Goal: Task Accomplishment & Management: Complete application form

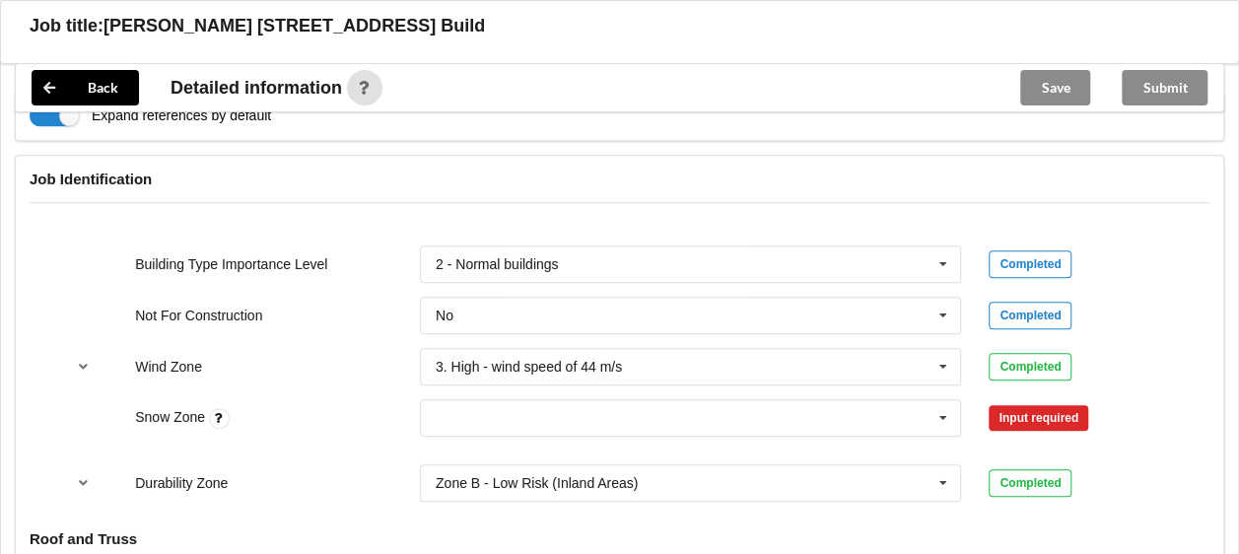
scroll to position [887, 0]
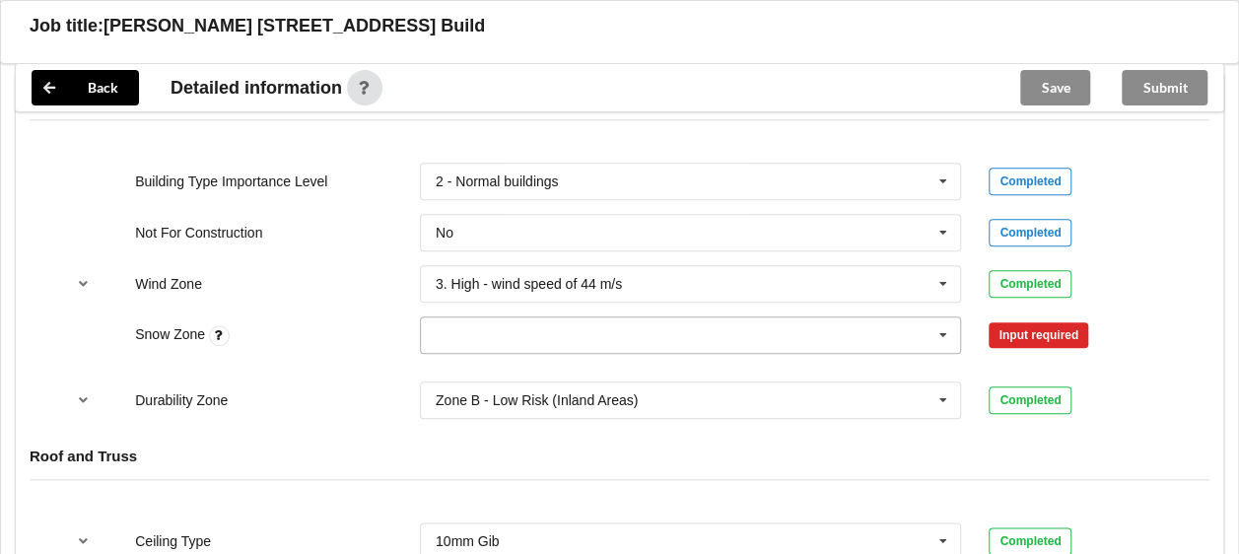
click at [942, 317] on icon at bounding box center [943, 335] width 30 height 36
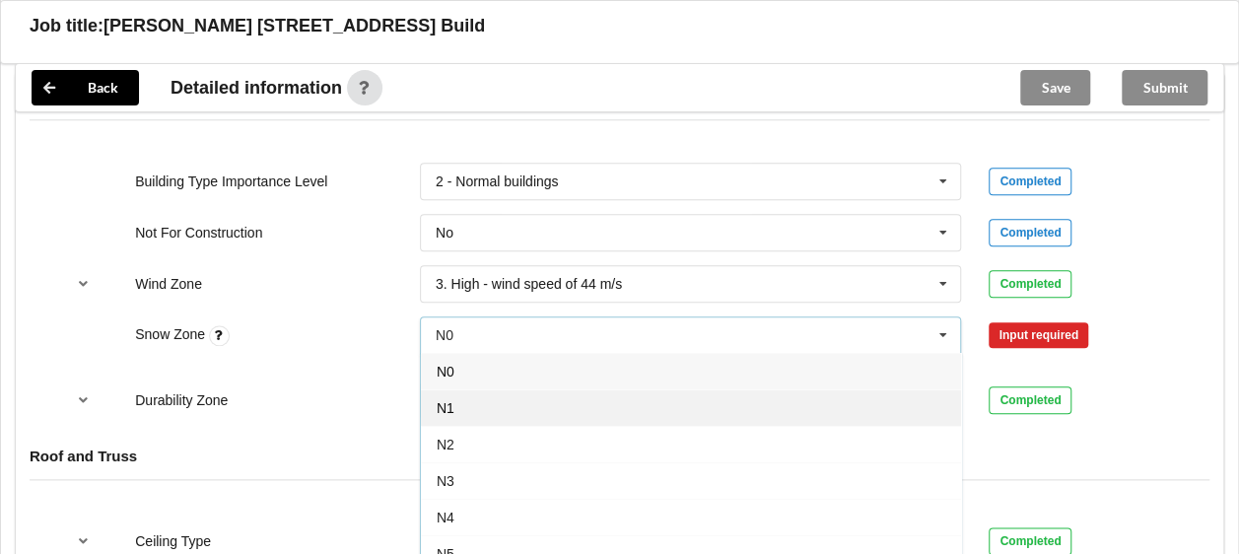
click at [443, 400] on span "N1" at bounding box center [446, 408] width 18 height 16
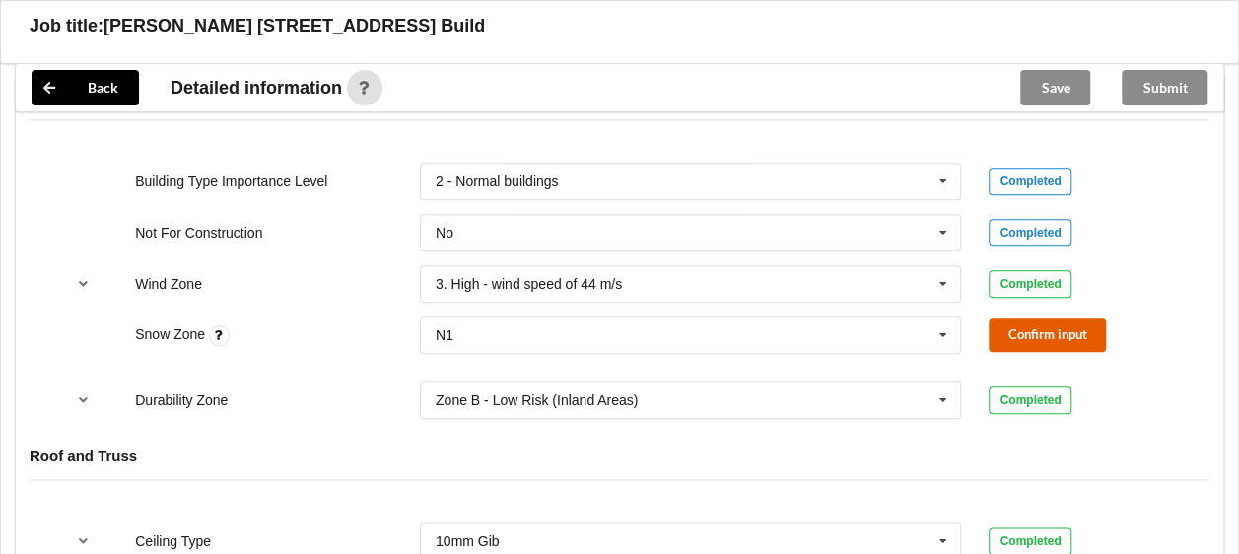
click at [1036, 318] on button "Confirm input" at bounding box center [1046, 334] width 117 height 33
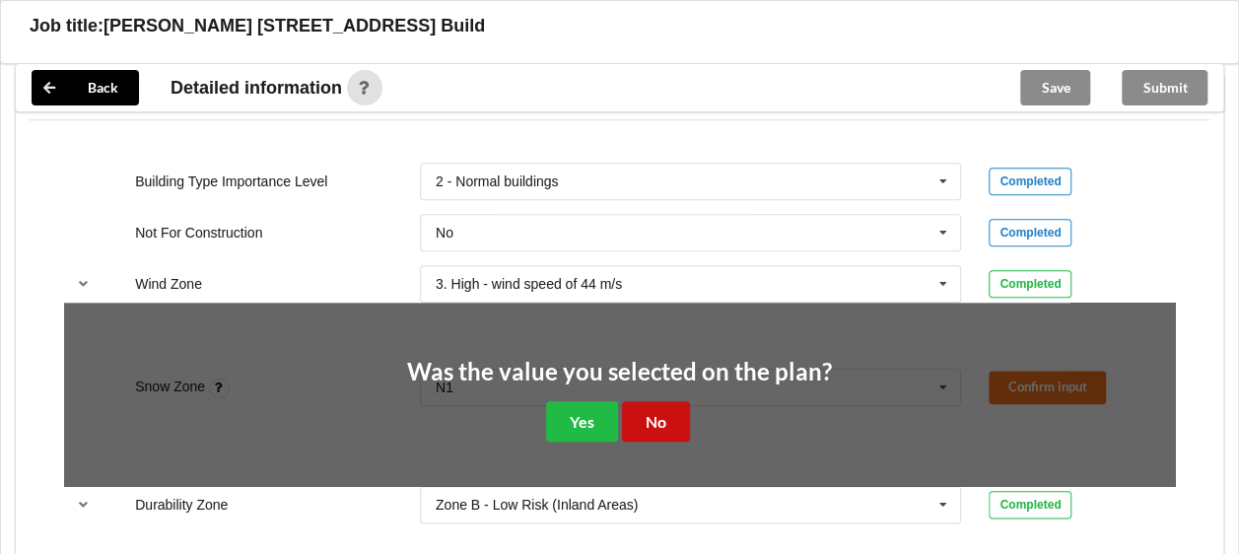
click at [656, 401] on button "No" at bounding box center [656, 421] width 68 height 40
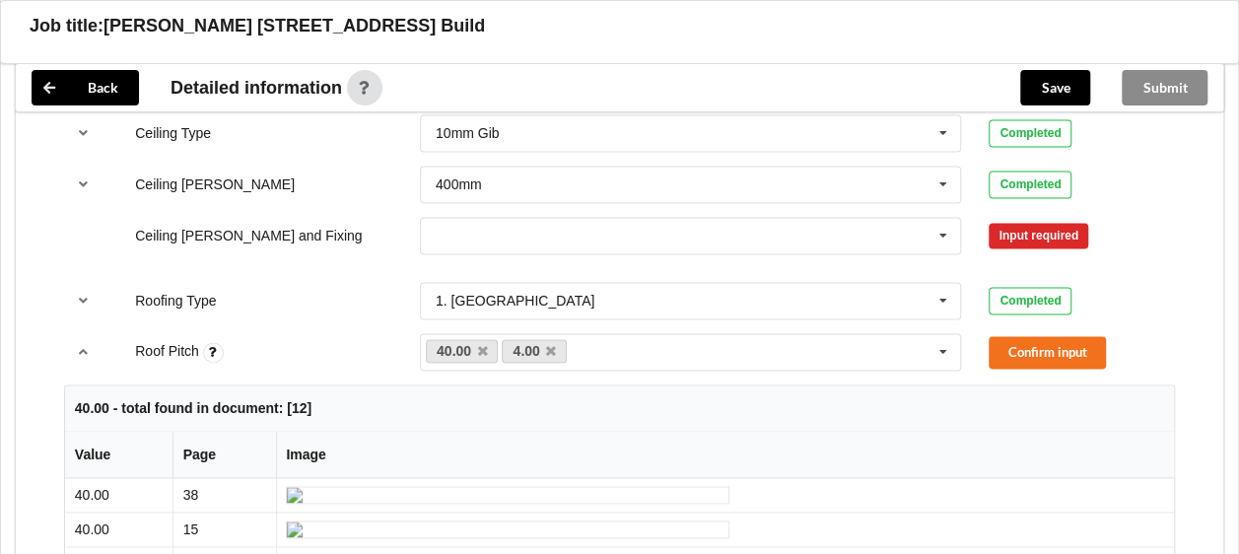
scroll to position [1183, 0]
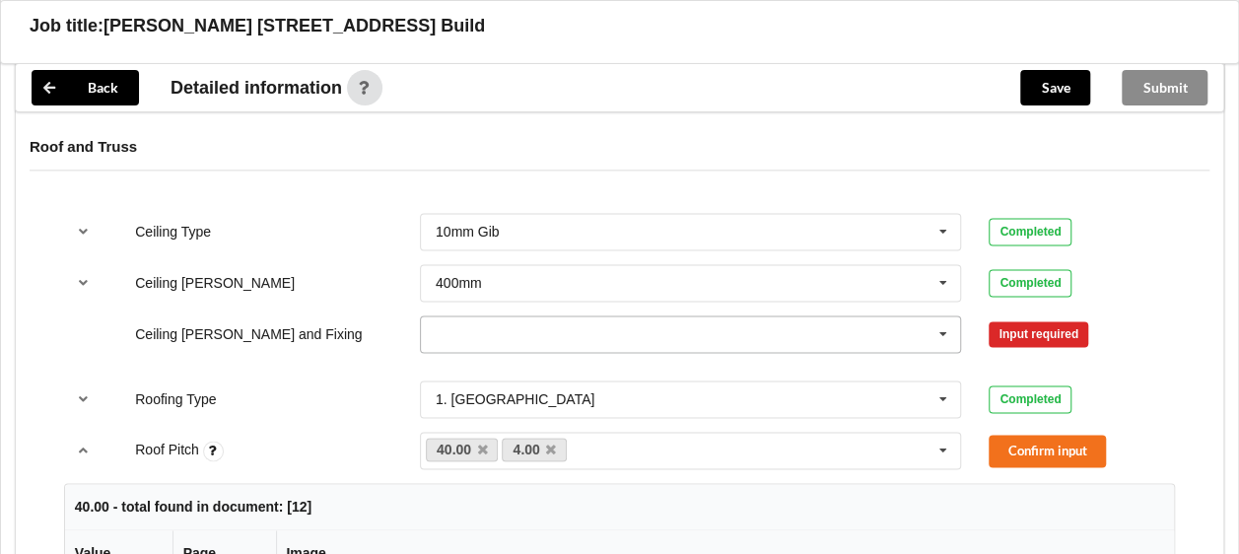
click at [944, 316] on icon at bounding box center [943, 334] width 30 height 36
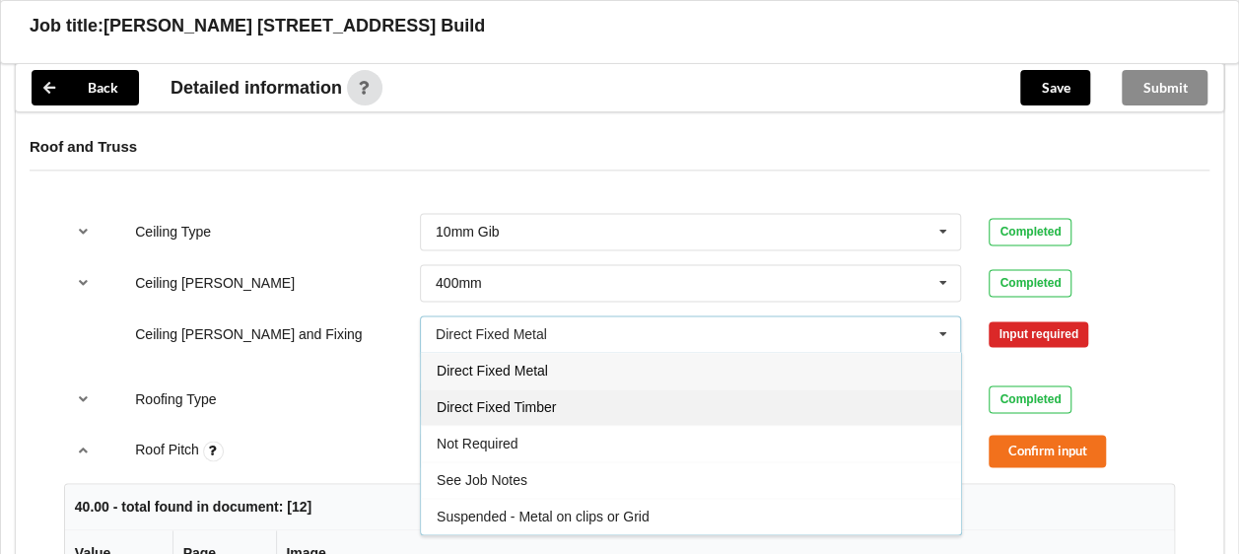
click at [531, 399] on span "Direct Fixed Timber" at bounding box center [496, 407] width 119 height 16
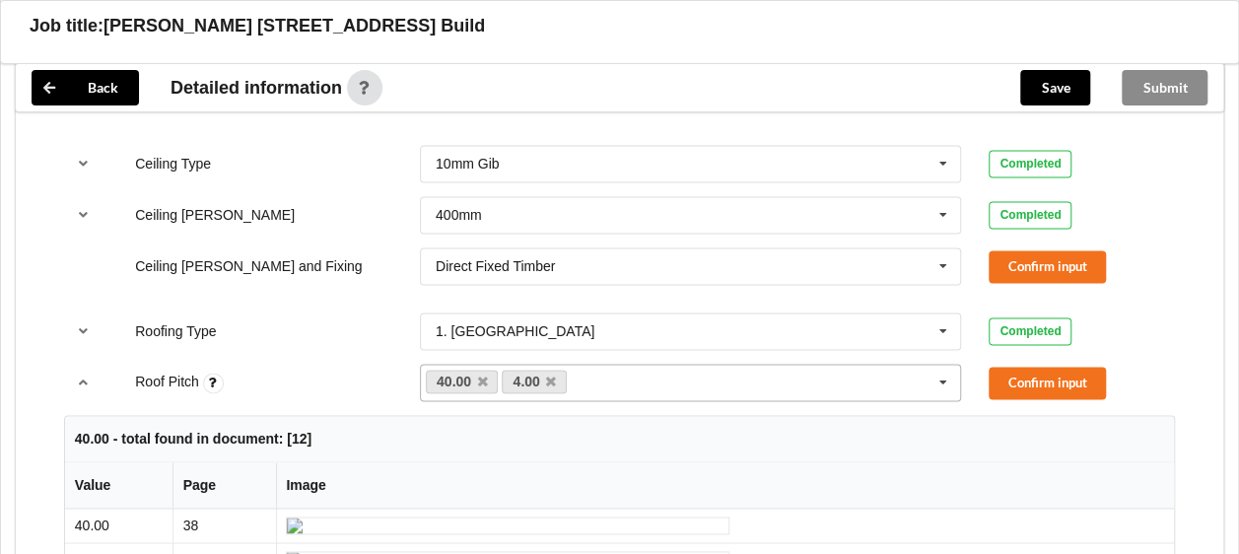
scroll to position [1281, 0]
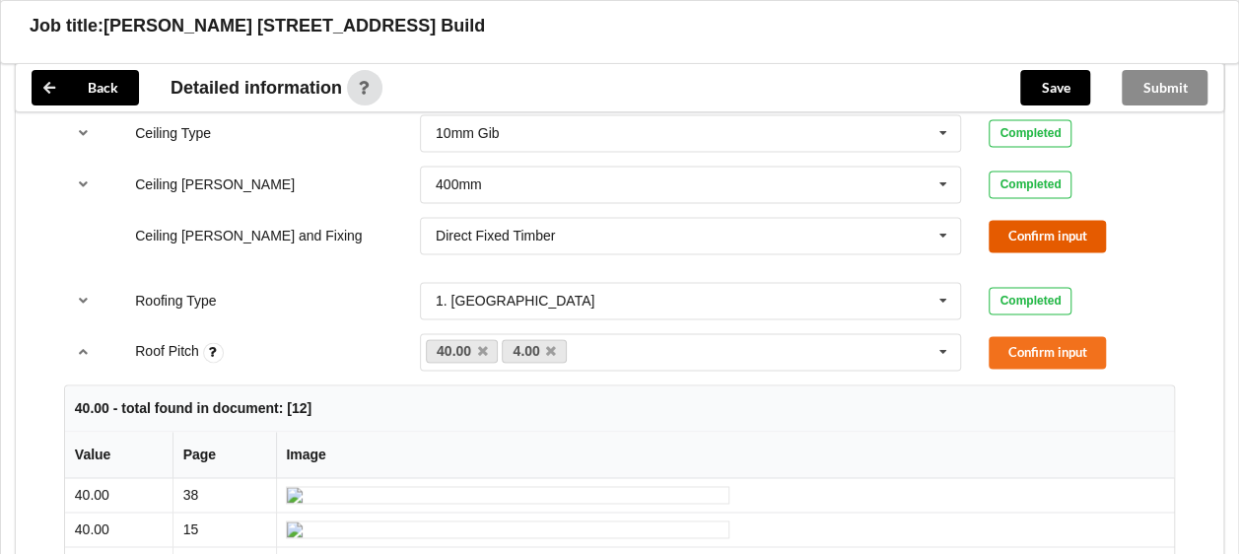
click at [1005, 220] on button "Confirm input" at bounding box center [1046, 236] width 117 height 33
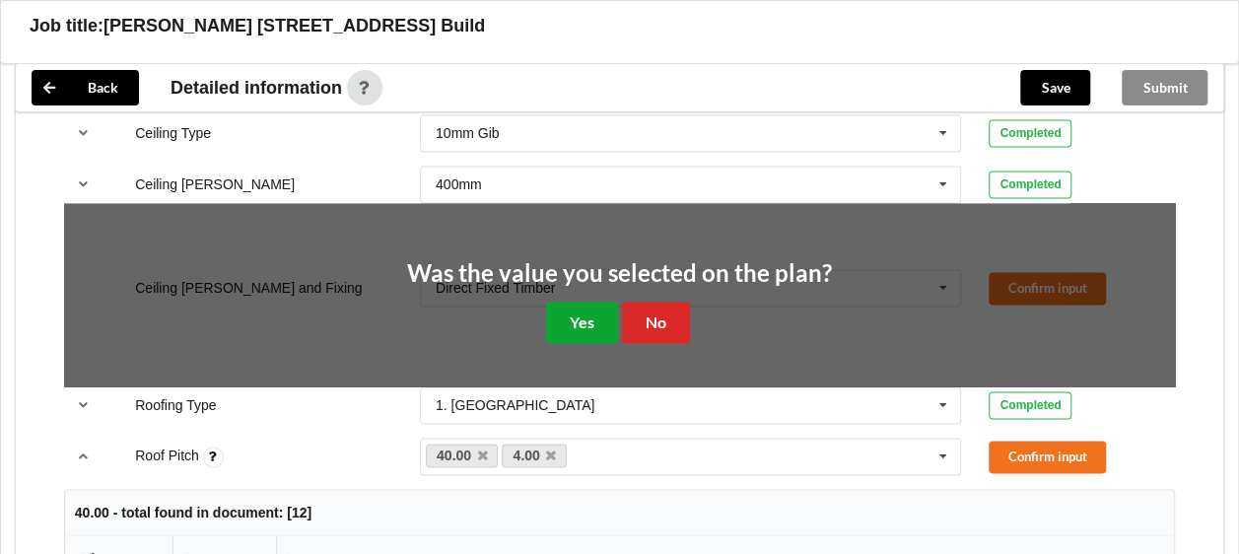
click at [563, 302] on button "Yes" at bounding box center [582, 322] width 72 height 40
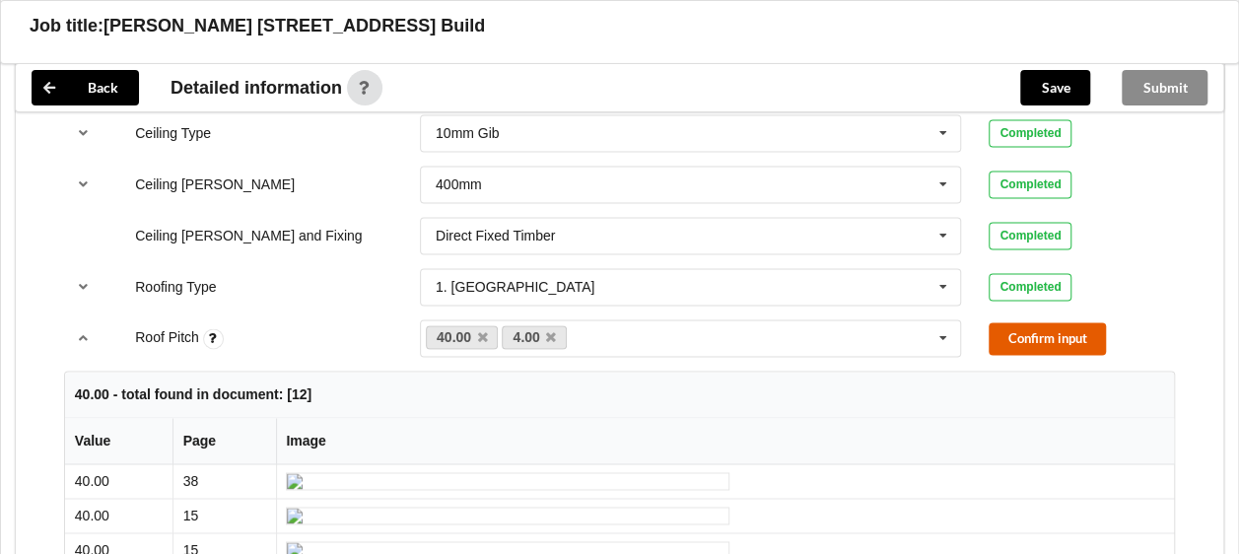
click at [1029, 322] on button "Confirm input" at bounding box center [1046, 338] width 117 height 33
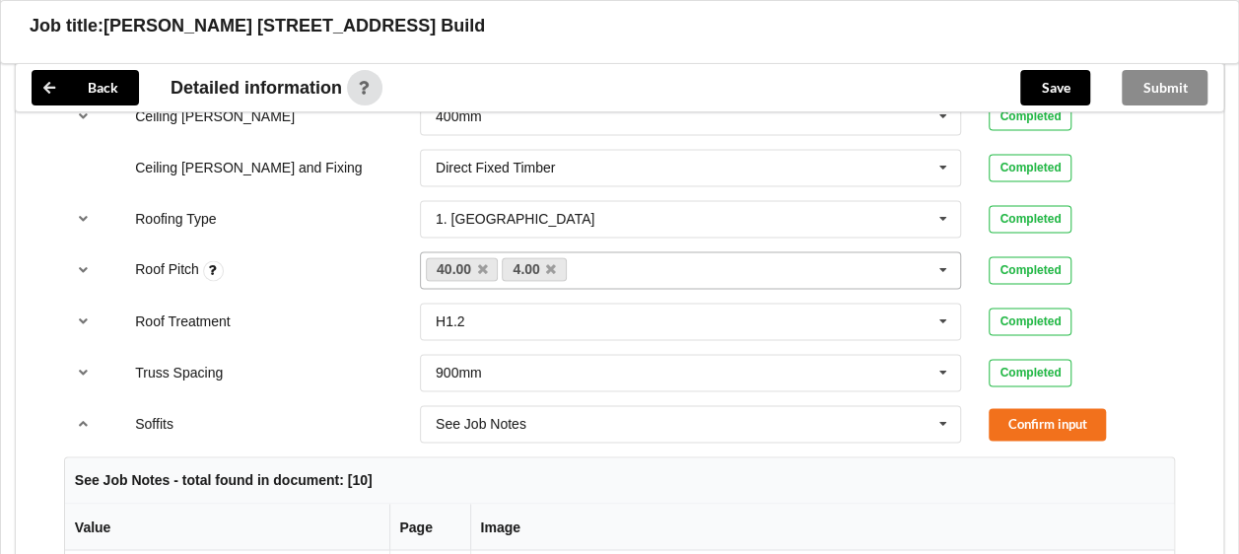
scroll to position [1380, 0]
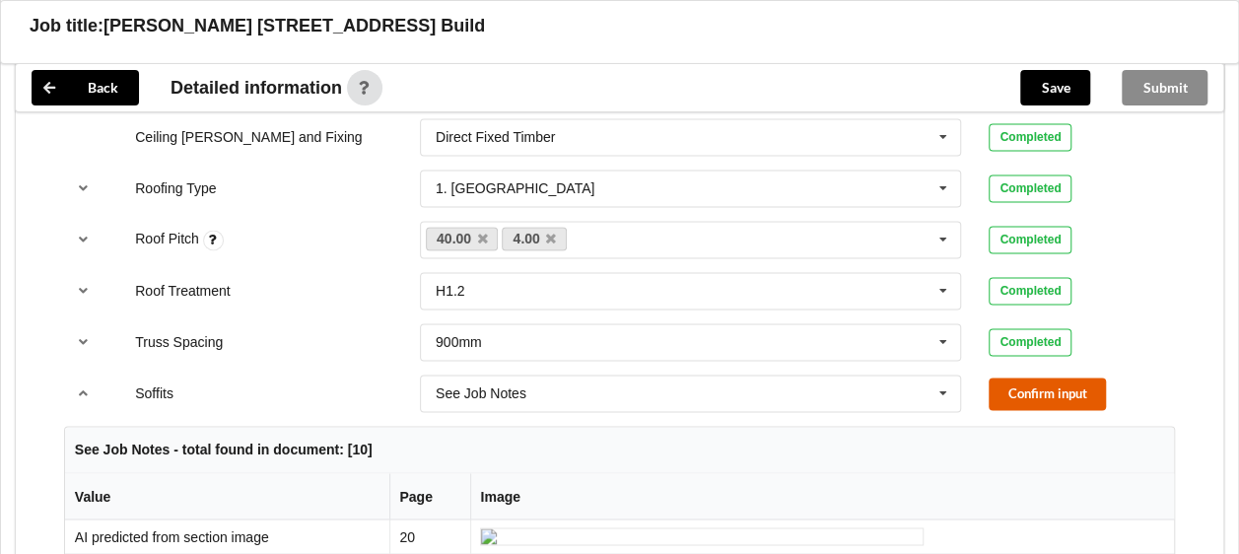
click at [1029, 377] on button "Confirm input" at bounding box center [1046, 393] width 117 height 33
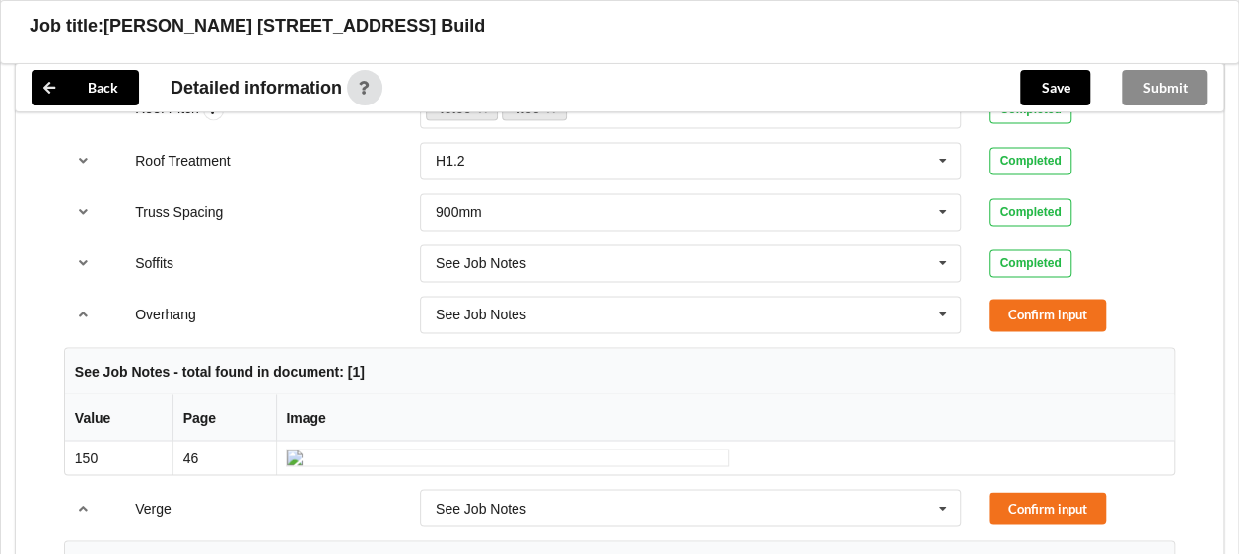
scroll to position [1478, 0]
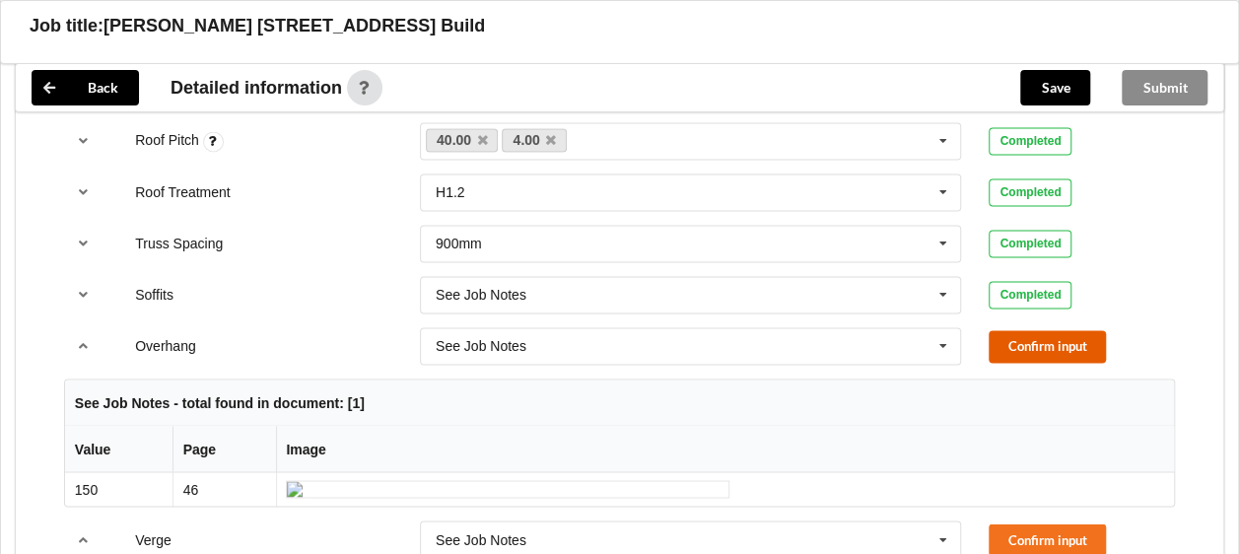
click at [1048, 330] on button "Confirm input" at bounding box center [1046, 346] width 117 height 33
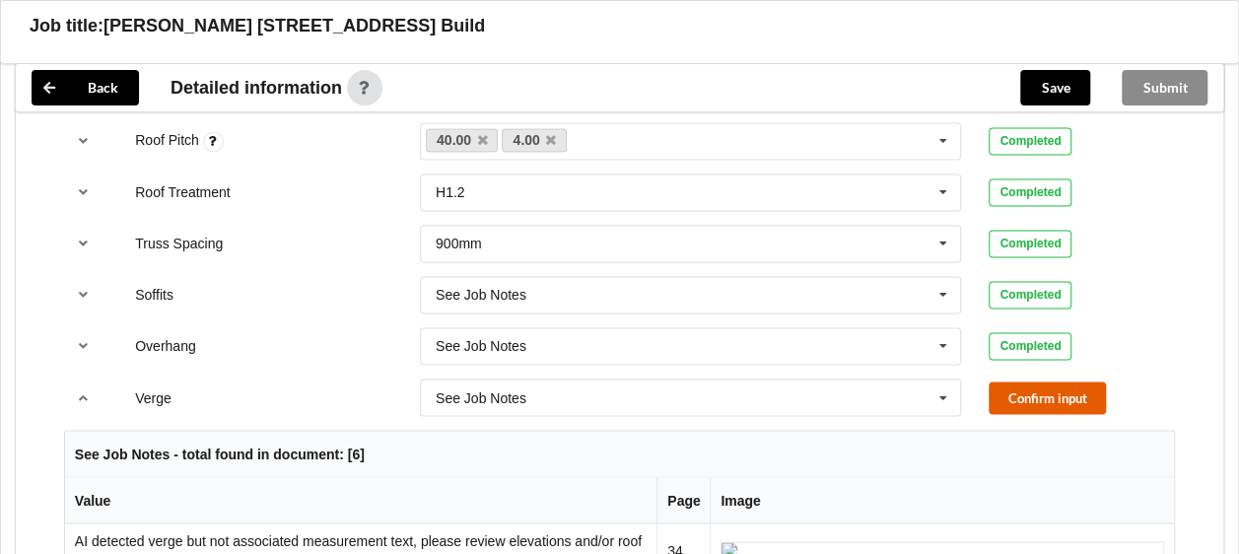
click at [1042, 381] on button "Confirm input" at bounding box center [1046, 397] width 117 height 33
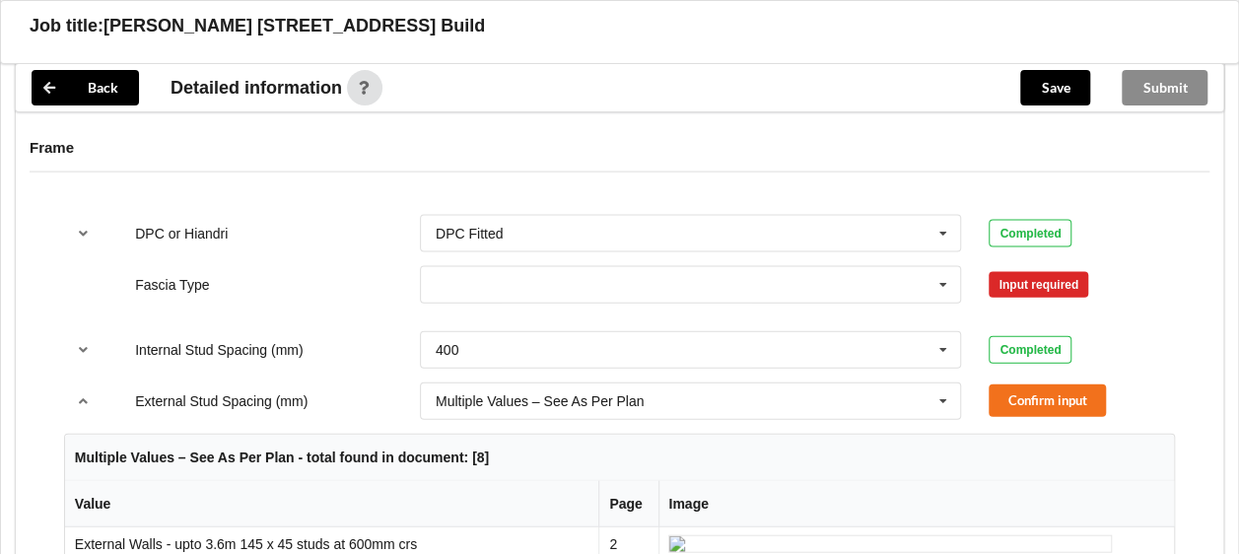
scroll to position [2070, 0]
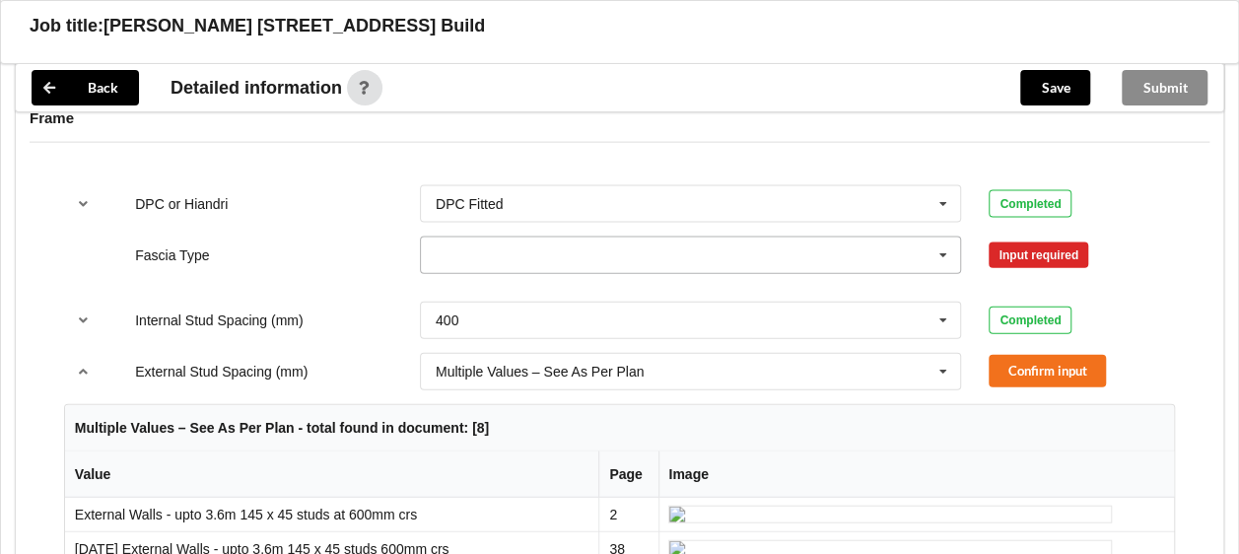
click at [938, 238] on icon at bounding box center [943, 256] width 30 height 36
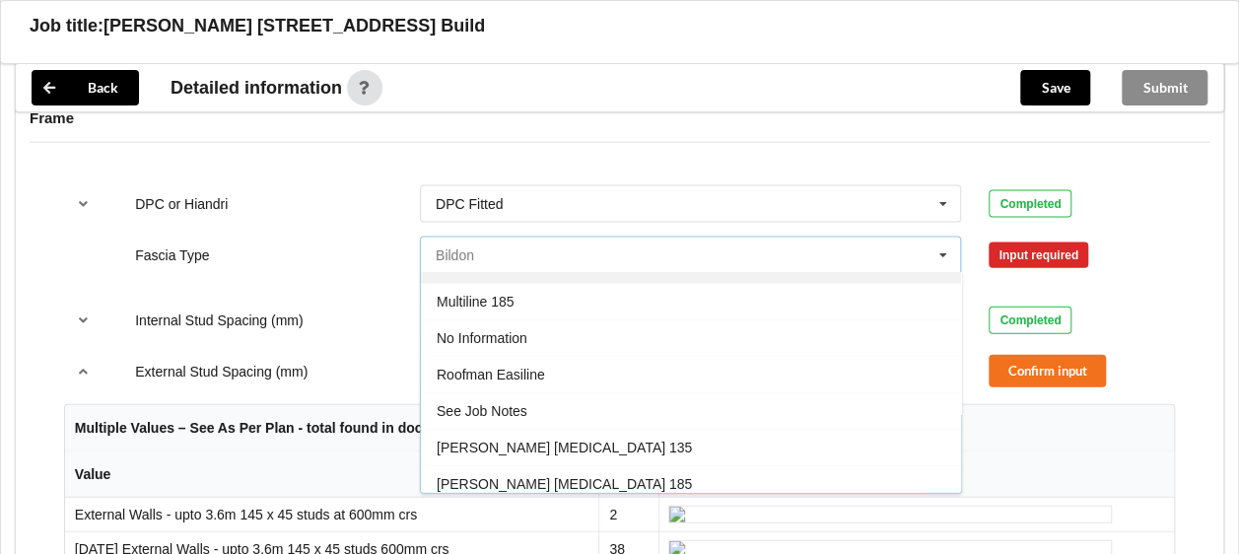
scroll to position [647, 0]
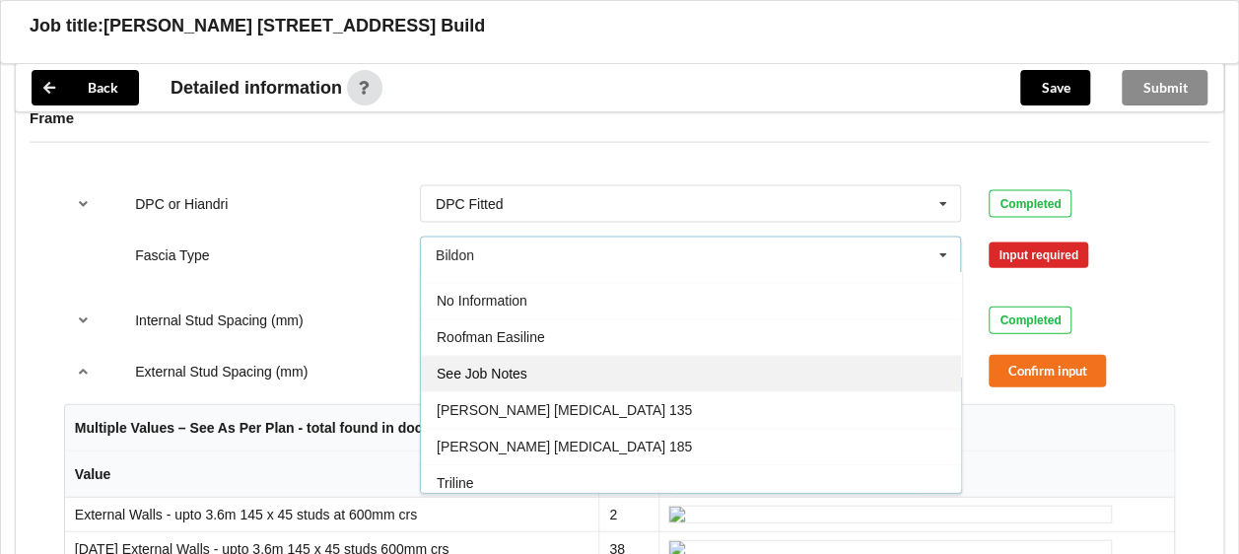
drag, startPoint x: 530, startPoint y: 344, endPoint x: 535, endPoint y: 335, distance: 10.1
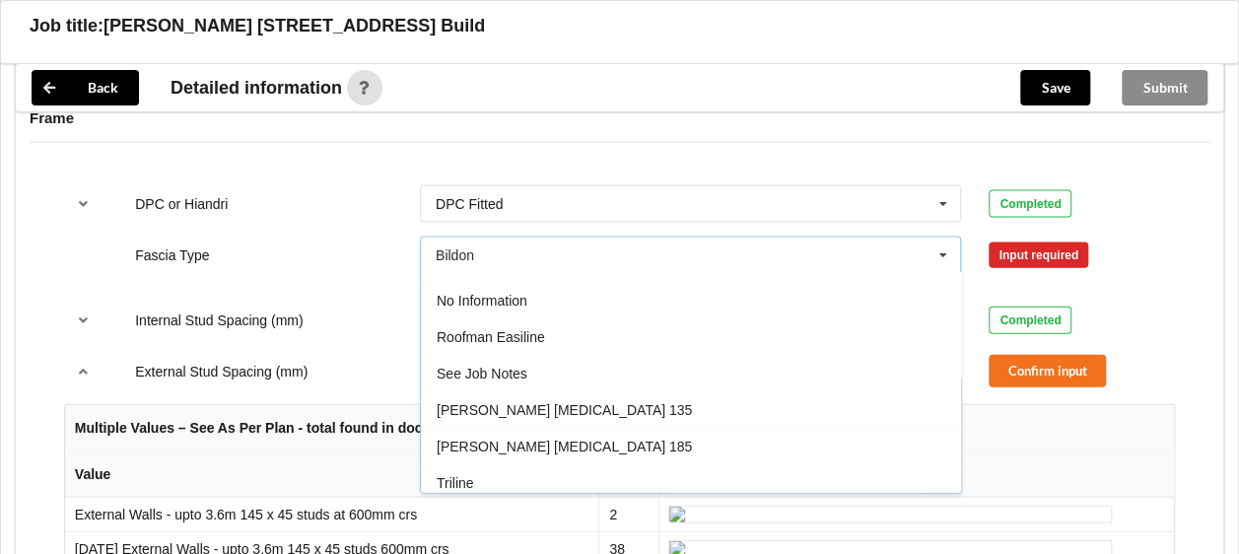
click at [530, 356] on div "See Job Notes" at bounding box center [691, 374] width 540 height 36
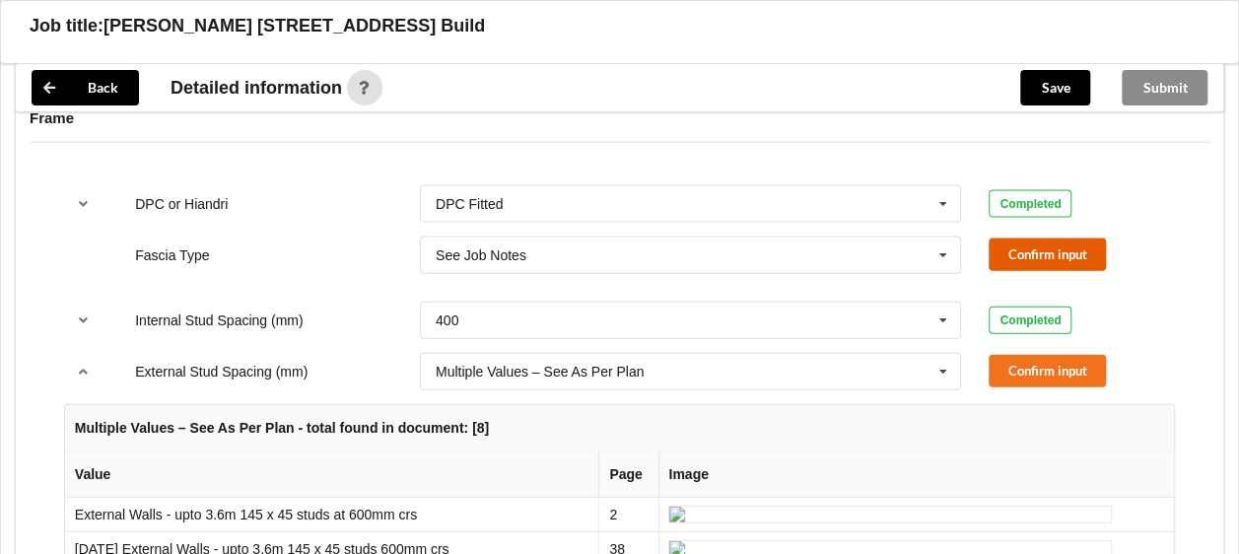
click at [1033, 238] on button "Confirm input" at bounding box center [1046, 254] width 117 height 33
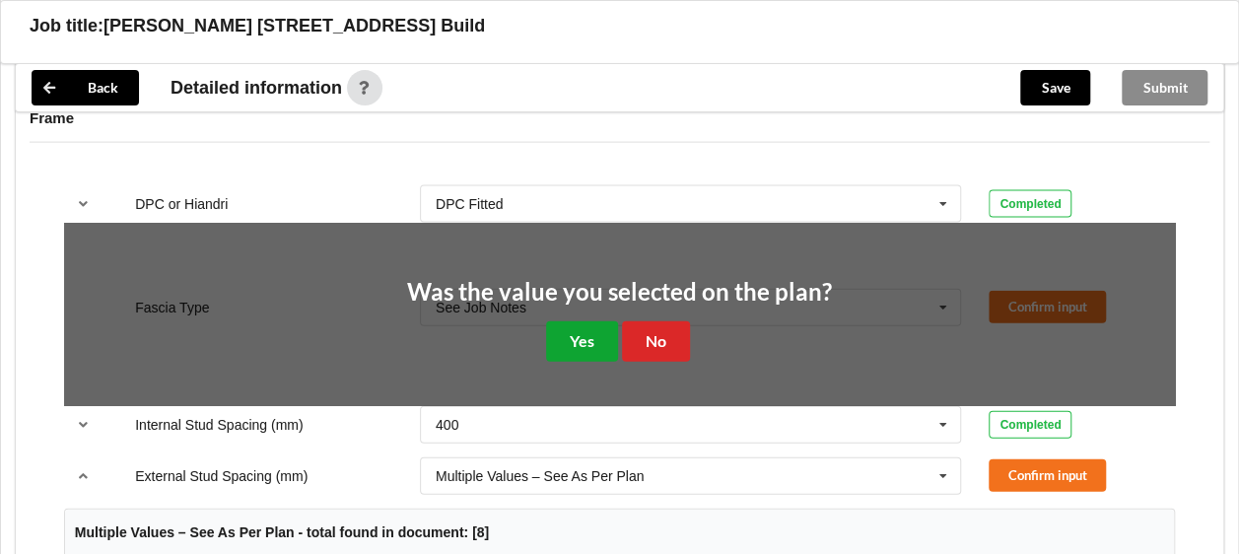
click at [566, 321] on button "Yes" at bounding box center [582, 341] width 72 height 40
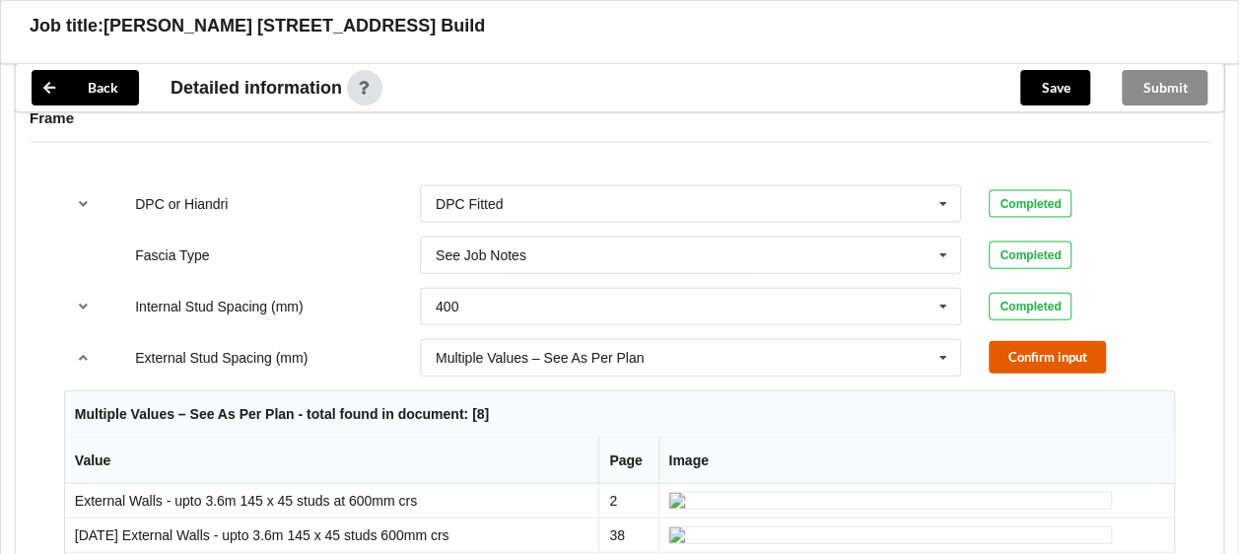
click at [1076, 341] on button "Confirm input" at bounding box center [1046, 357] width 117 height 33
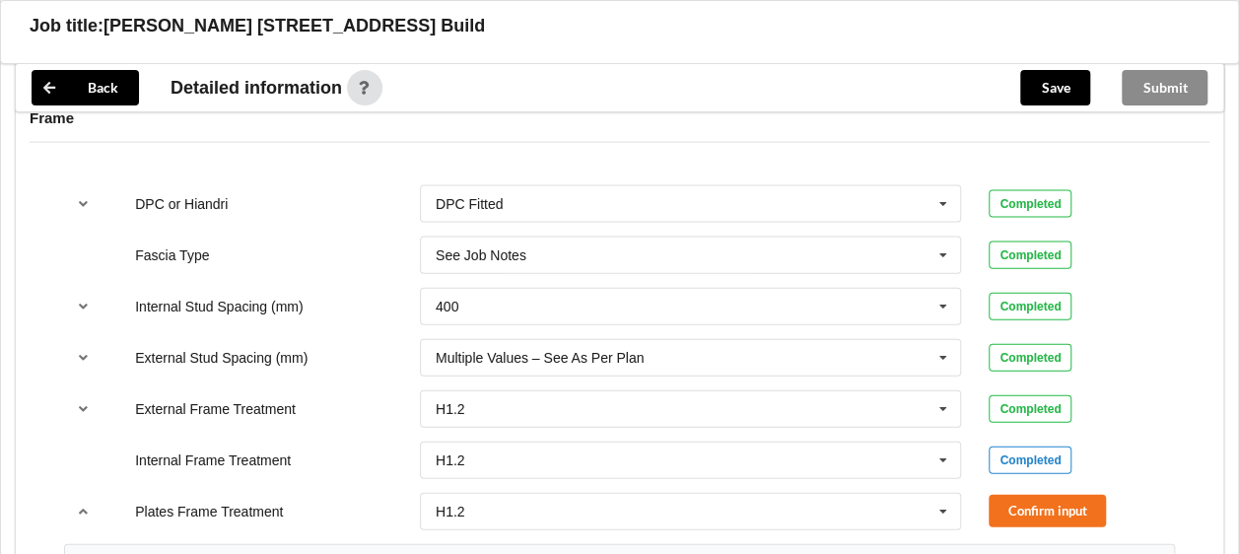
scroll to position [2267, 0]
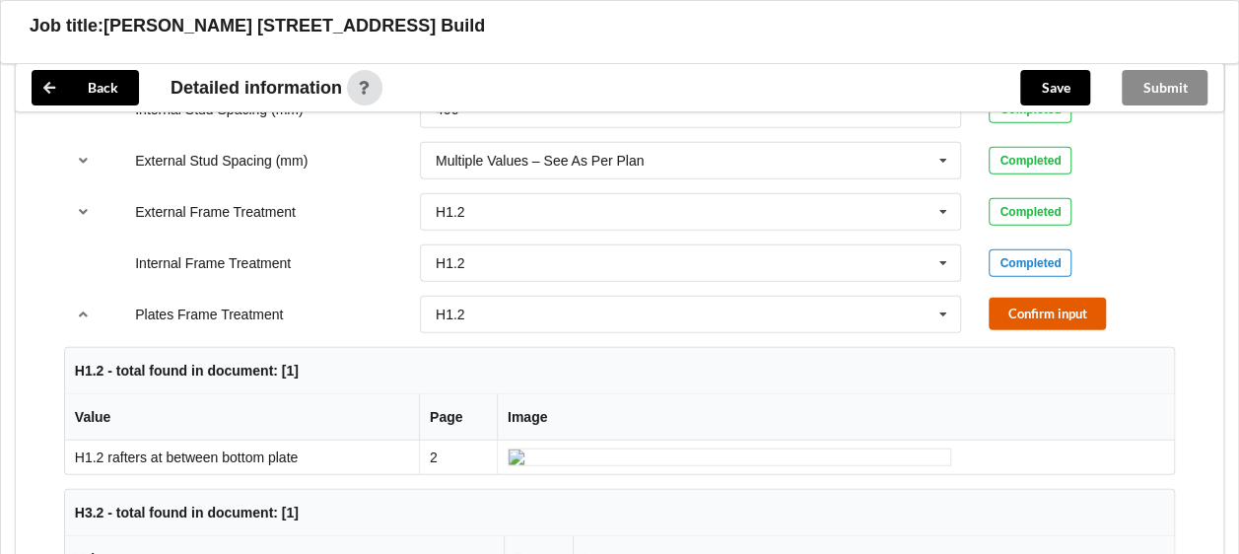
click at [1023, 304] on button "Confirm input" at bounding box center [1046, 314] width 117 height 33
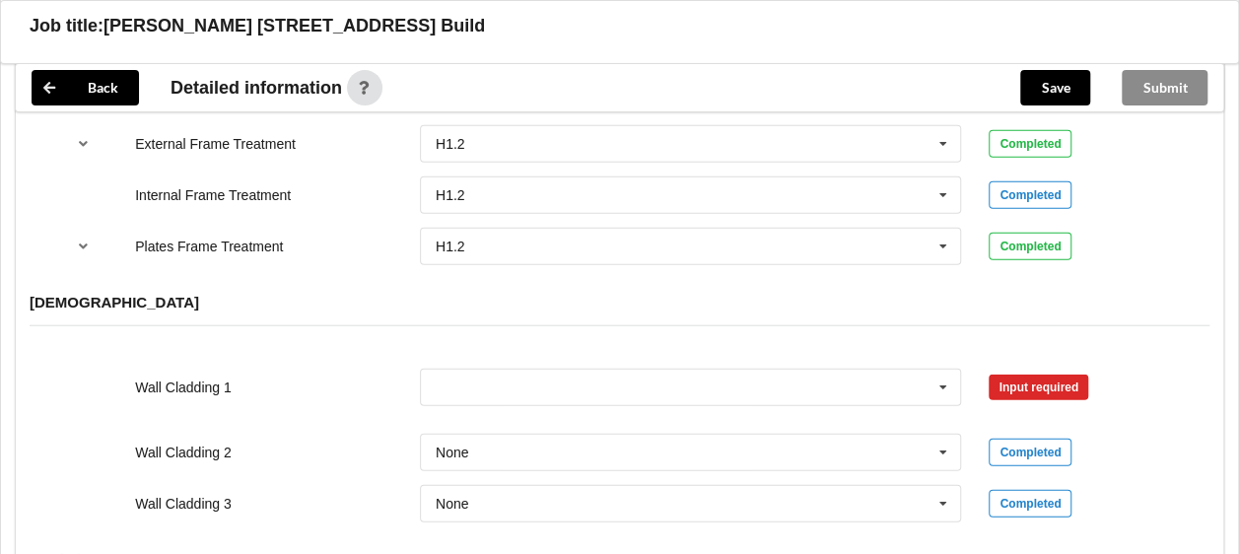
scroll to position [2365, 0]
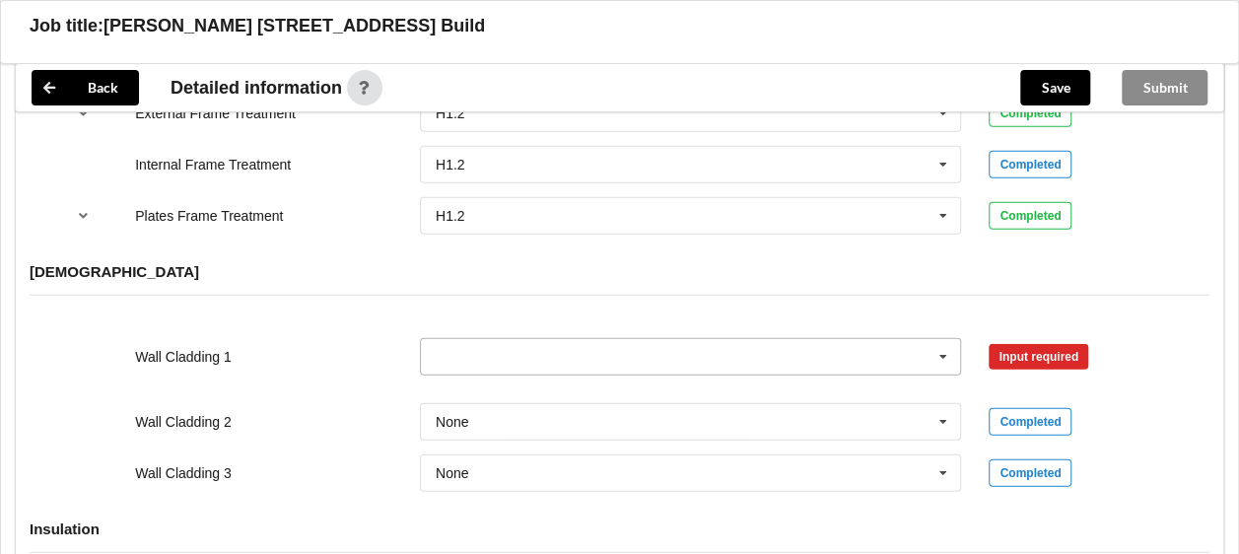
click at [938, 339] on icon at bounding box center [943, 357] width 30 height 36
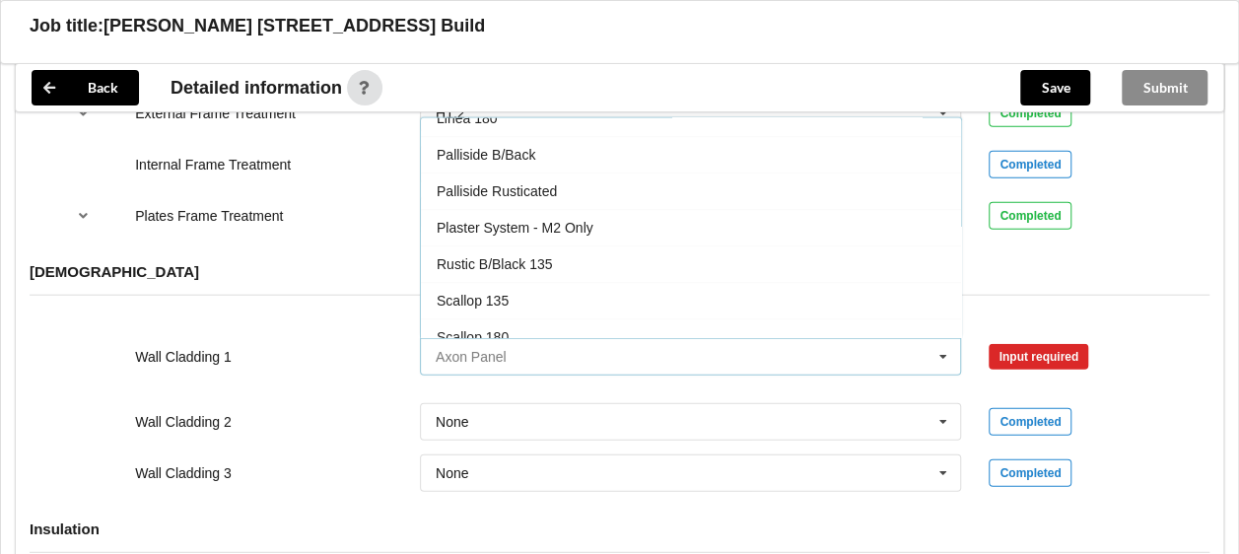
scroll to position [986, 0]
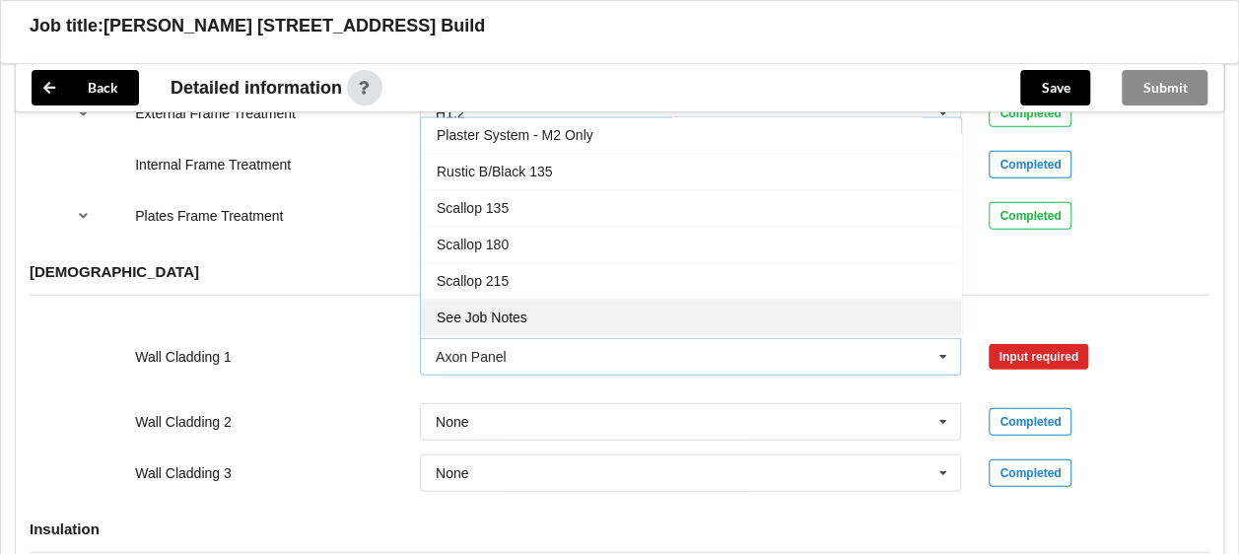
click at [487, 310] on span "See Job Notes" at bounding box center [482, 318] width 91 height 16
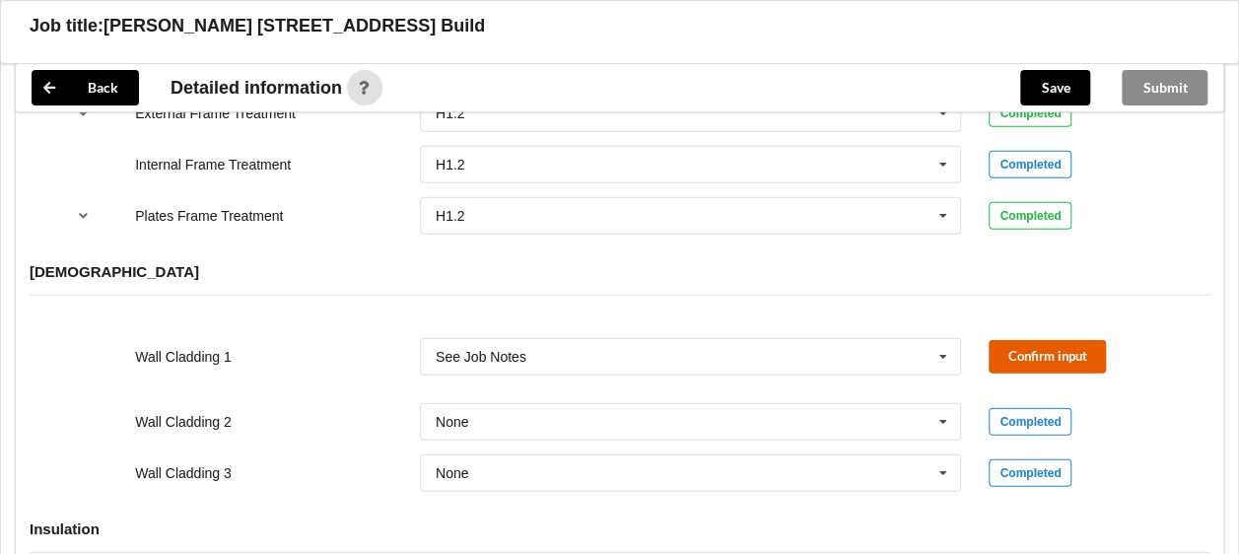
click at [1074, 340] on button "Confirm input" at bounding box center [1046, 356] width 117 height 33
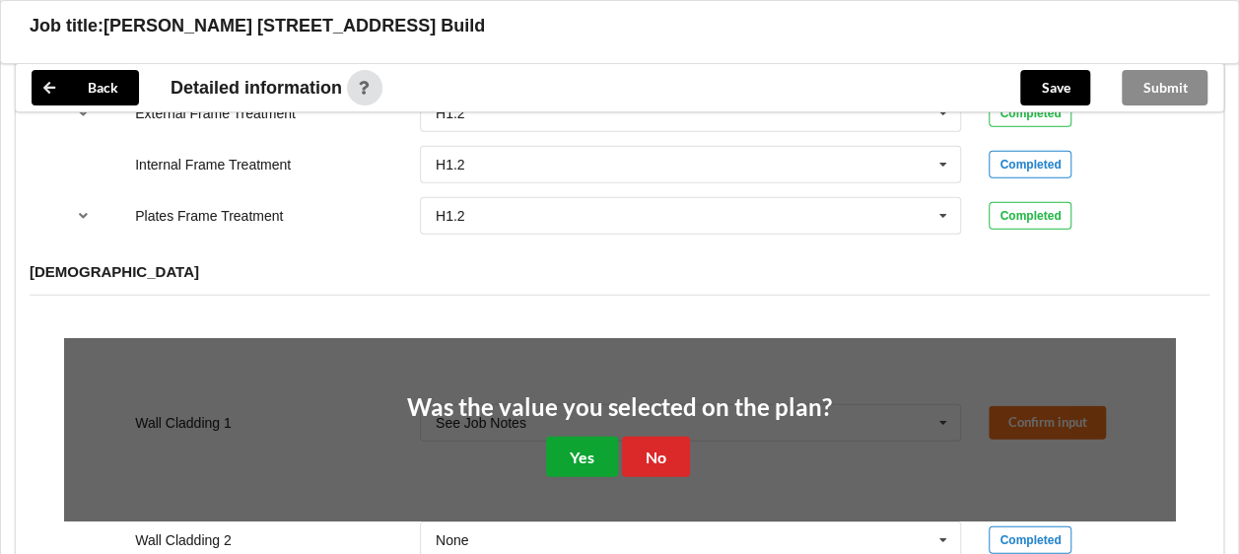
click at [593, 437] on button "Yes" at bounding box center [582, 457] width 72 height 40
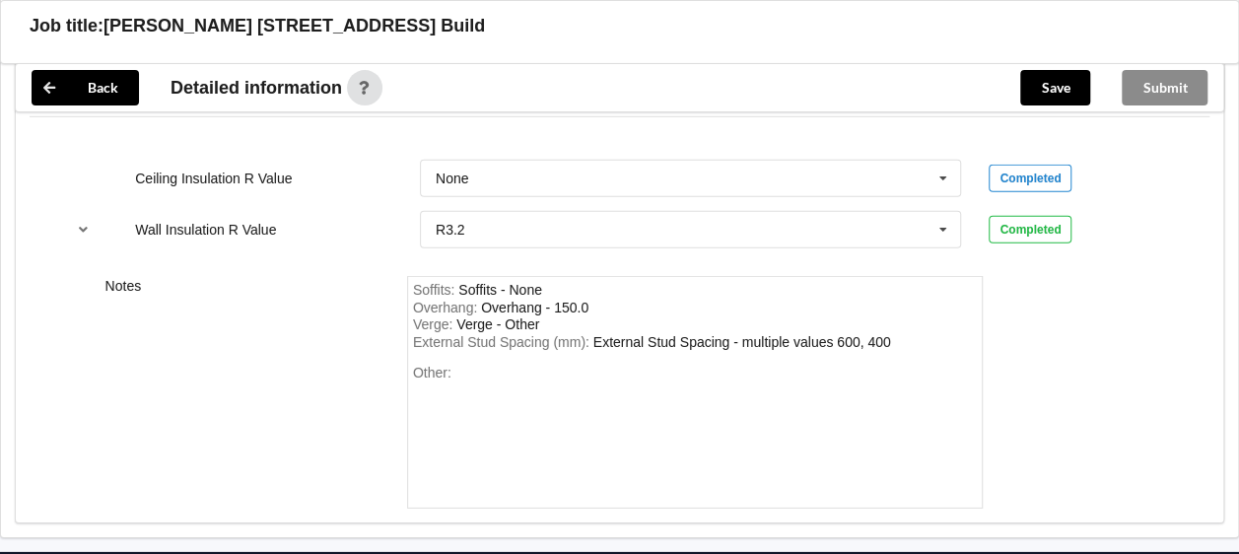
scroll to position [2856, 0]
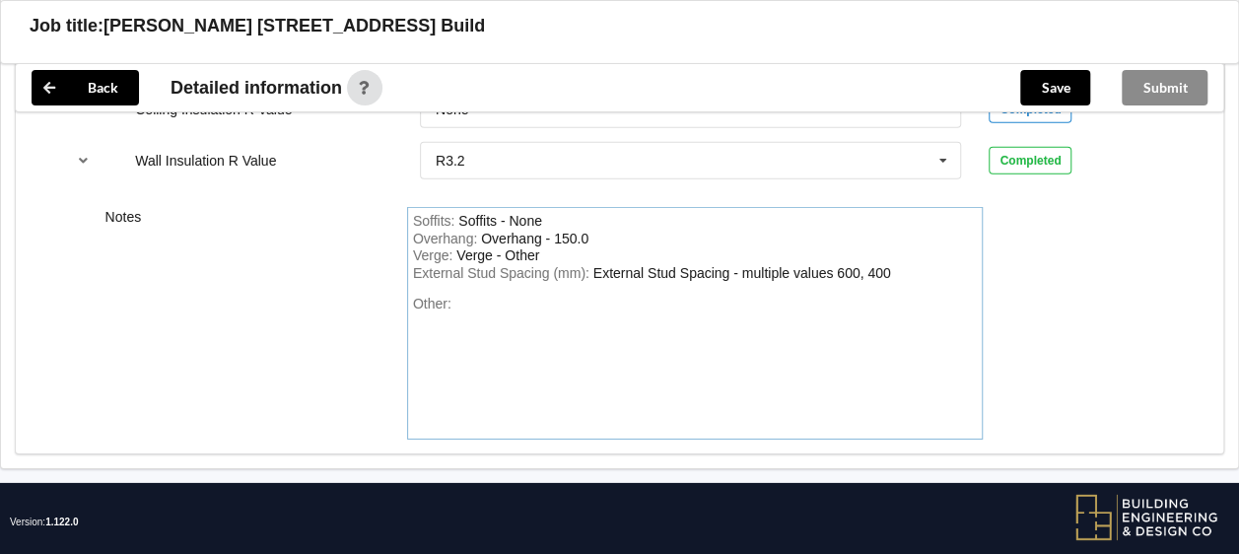
click at [471, 296] on div "Other:" at bounding box center [695, 365] width 565 height 138
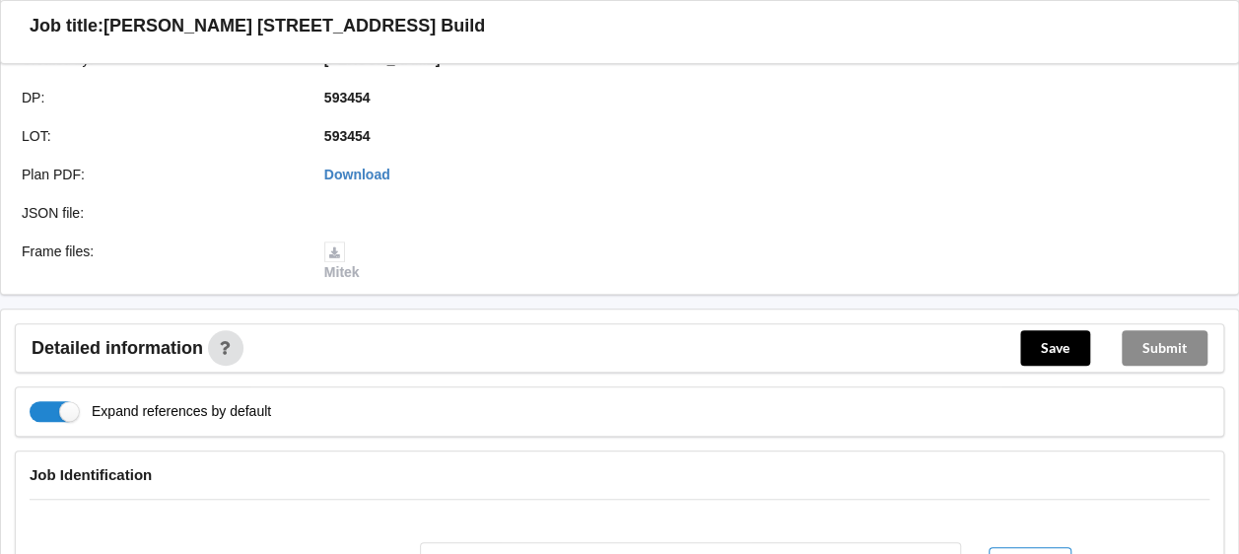
scroll to position [491, 0]
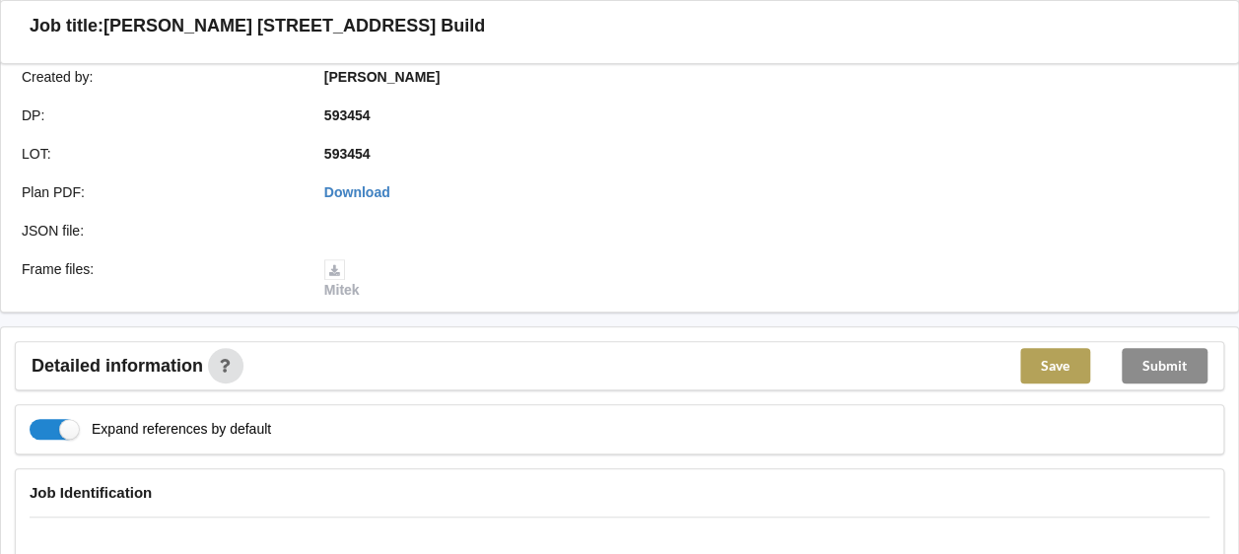
click at [1059, 348] on button "Save" at bounding box center [1055, 365] width 70 height 35
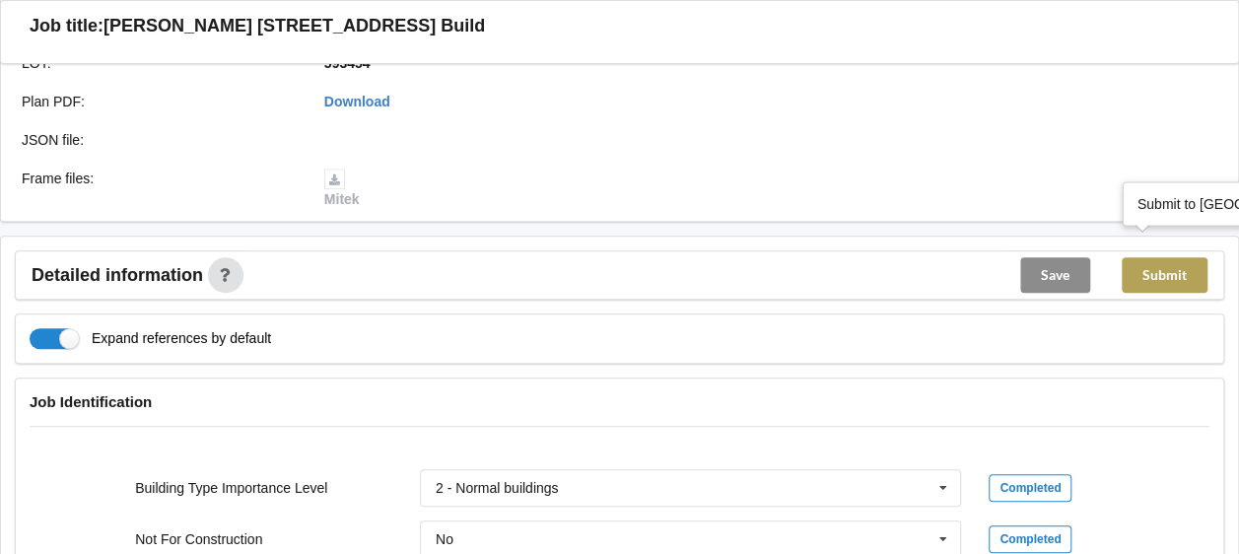
click at [1153, 257] on button "Submit" at bounding box center [1165, 274] width 86 height 35
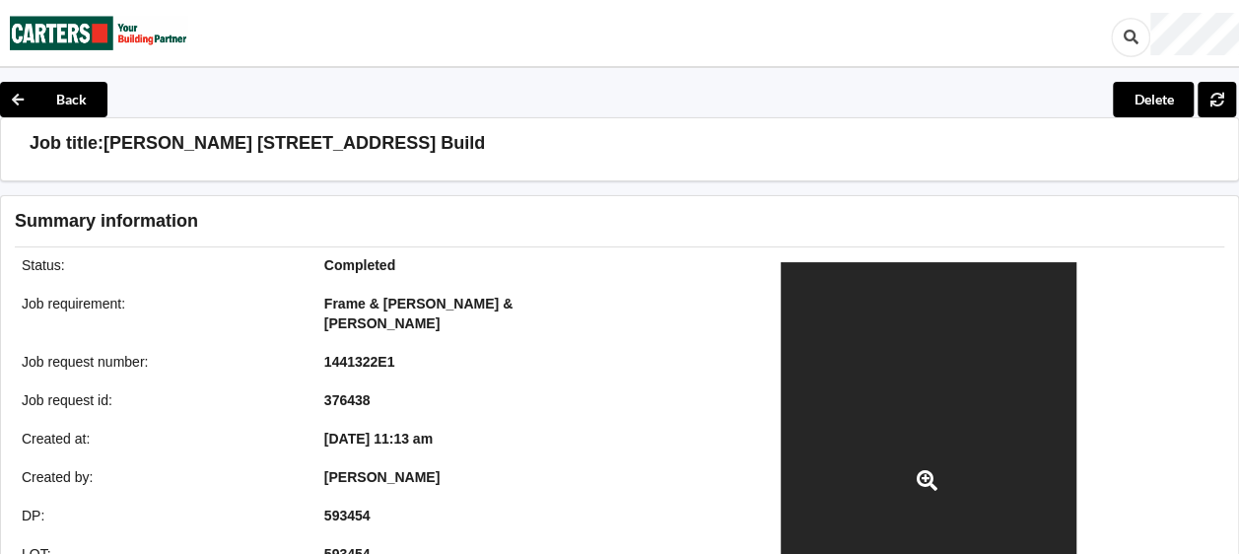
scroll to position [0, 0]
